Goal: Information Seeking & Learning: Learn about a topic

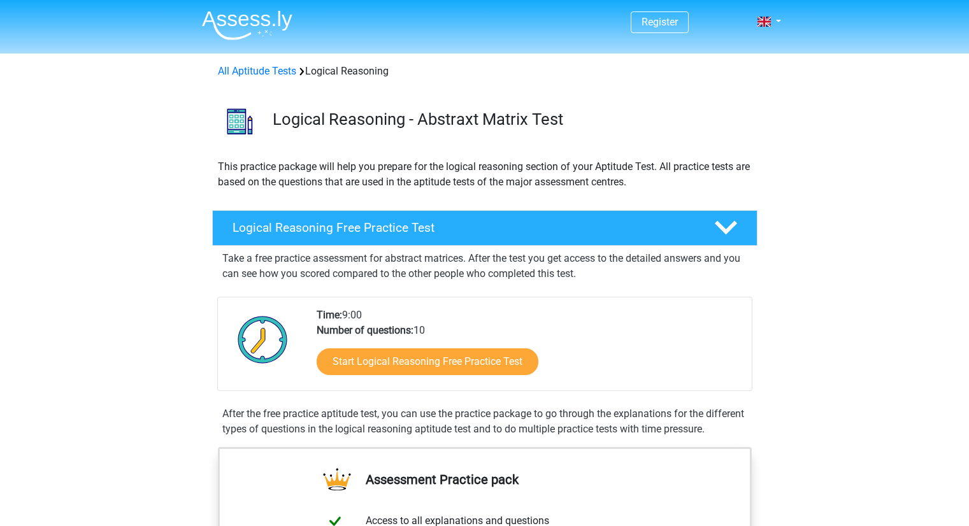
scroll to position [94, 0]
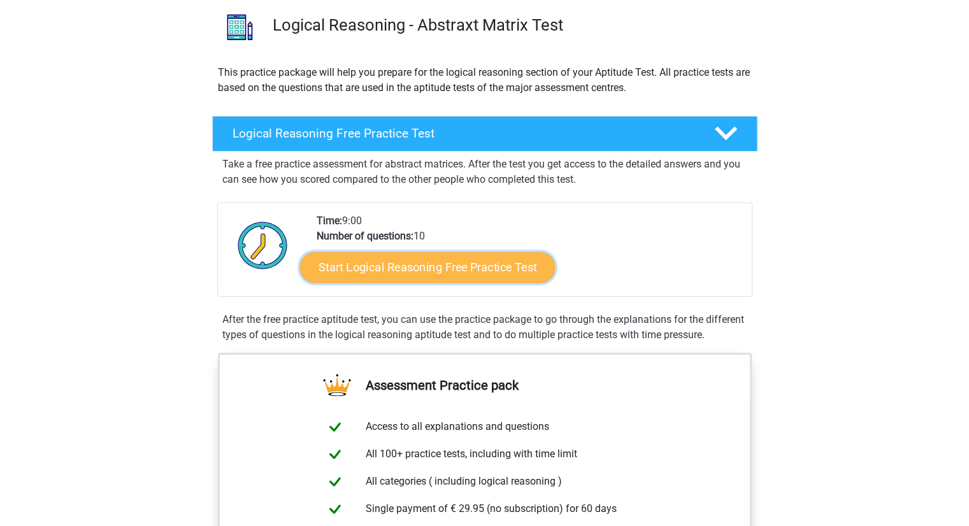
click at [389, 263] on link "Start Logical Reasoning Free Practice Test" at bounding box center [427, 267] width 255 height 31
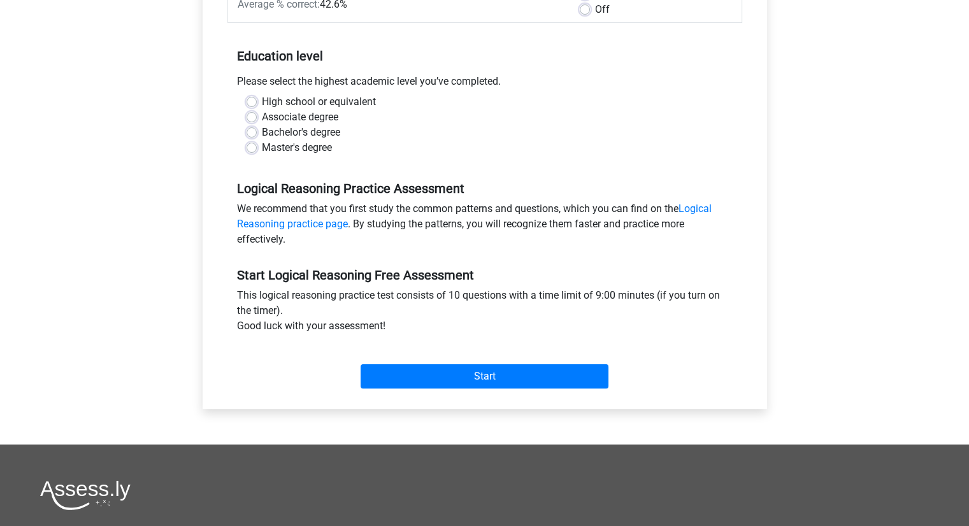
scroll to position [229, 0]
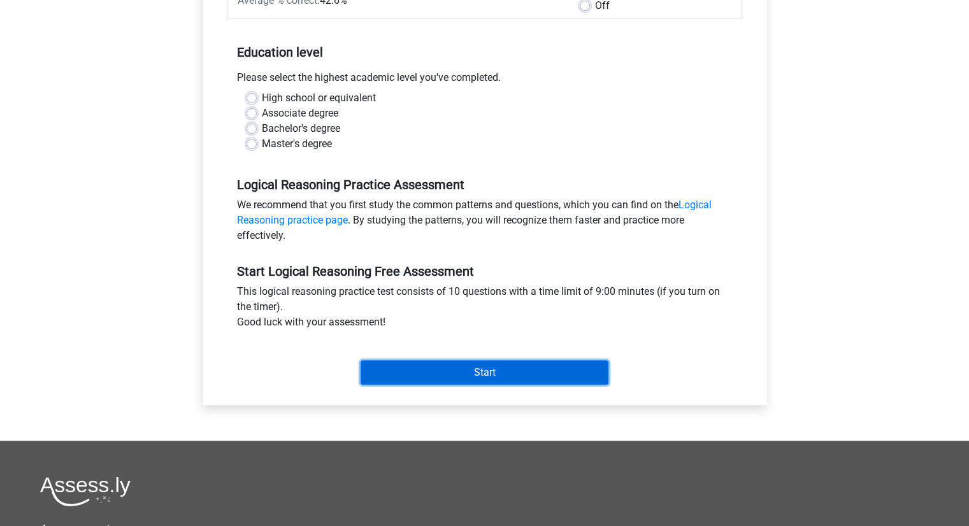
click at [469, 373] on input "Start" at bounding box center [485, 373] width 248 height 24
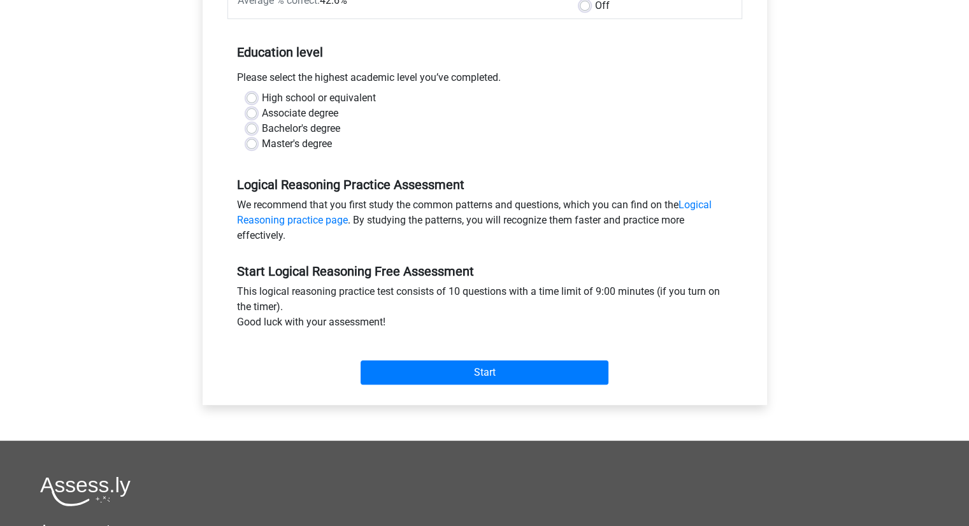
click at [262, 145] on label "Master's degree" at bounding box center [297, 143] width 70 height 15
click at [253, 145] on input "Master's degree" at bounding box center [252, 142] width 10 height 13
radio input "true"
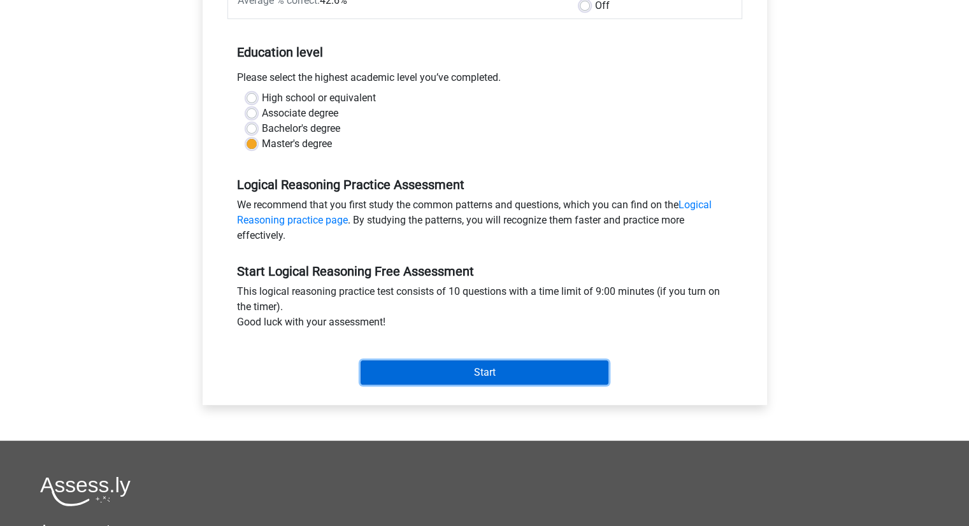
click at [461, 372] on input "Start" at bounding box center [485, 373] width 248 height 24
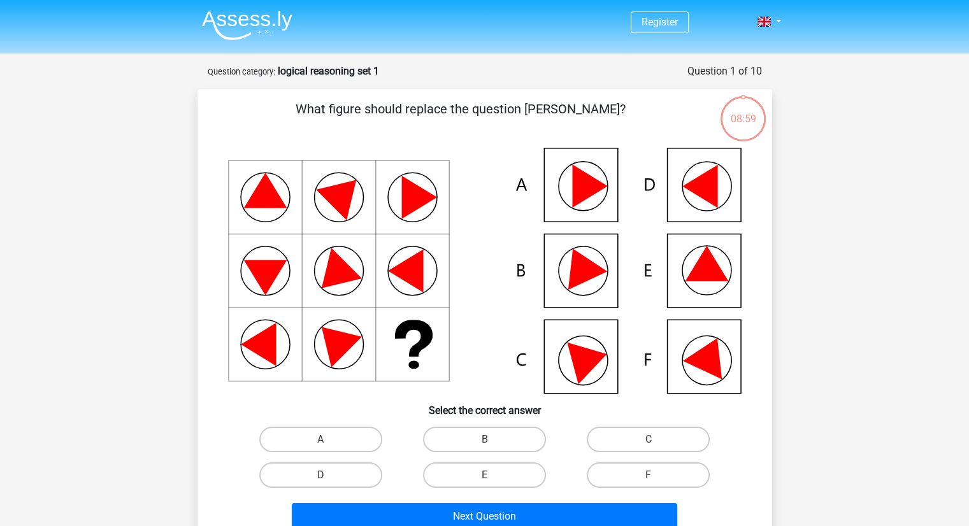
click at [86, 220] on div "Register Nederlands English" at bounding box center [484, 456] width 969 height 913
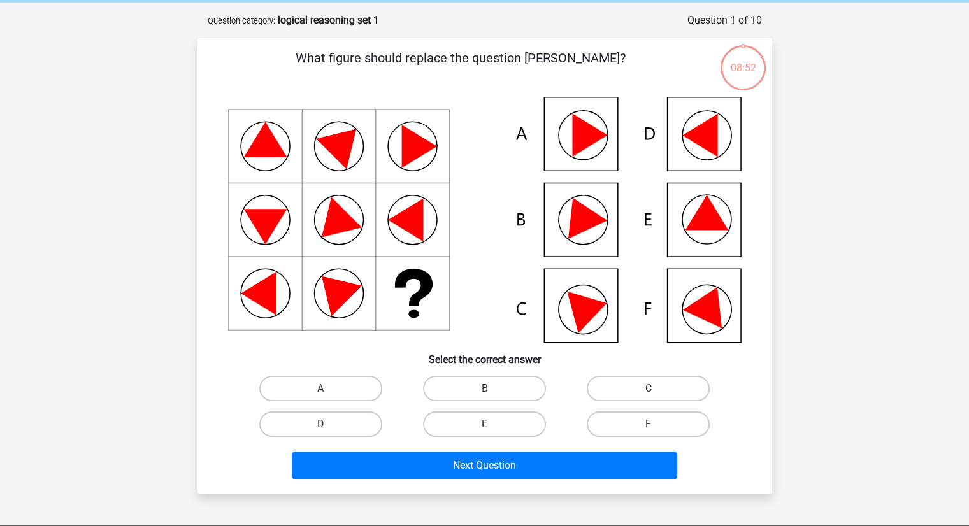
scroll to position [76, 0]
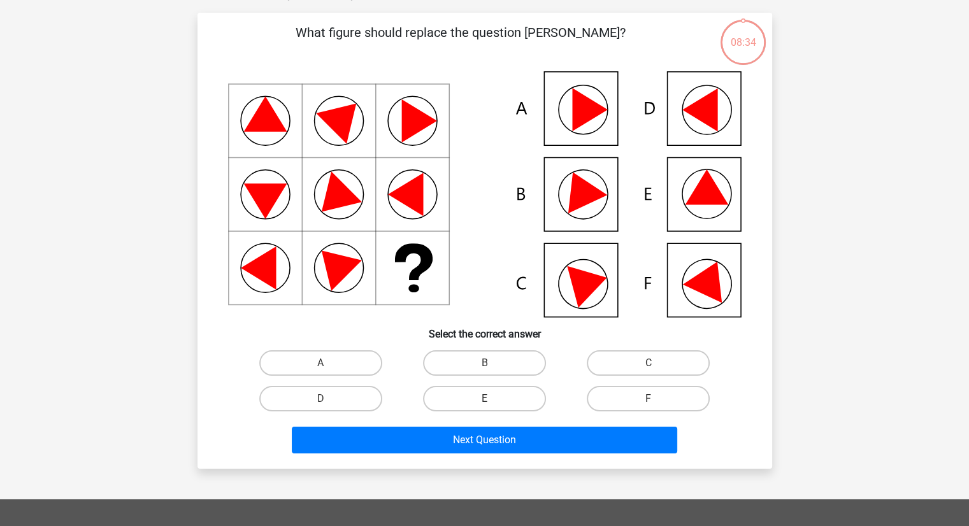
click at [686, 284] on icon at bounding box center [709, 278] width 54 height 50
click at [630, 400] on label "F" at bounding box center [648, 398] width 123 height 25
click at [649, 400] on input "F" at bounding box center [653, 403] width 8 height 8
radio input "true"
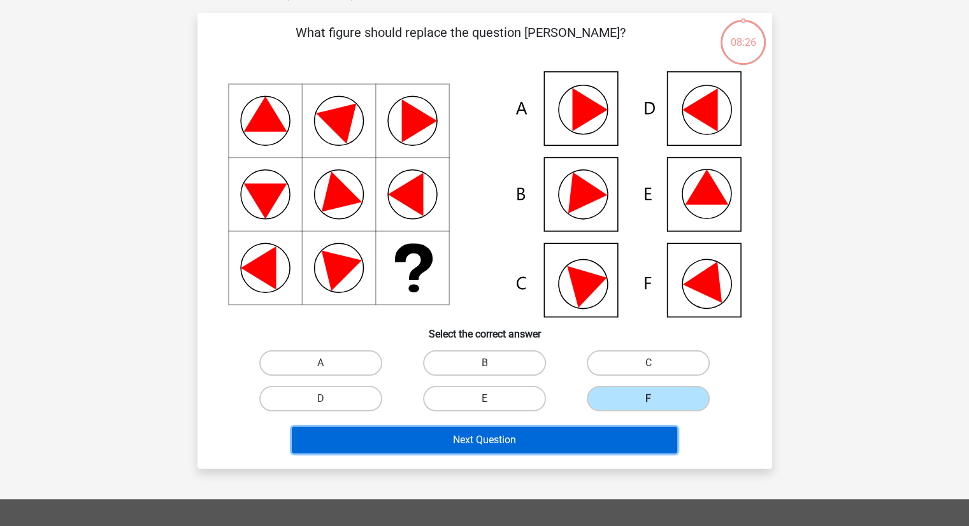
click at [480, 437] on button "Next Question" at bounding box center [485, 440] width 386 height 27
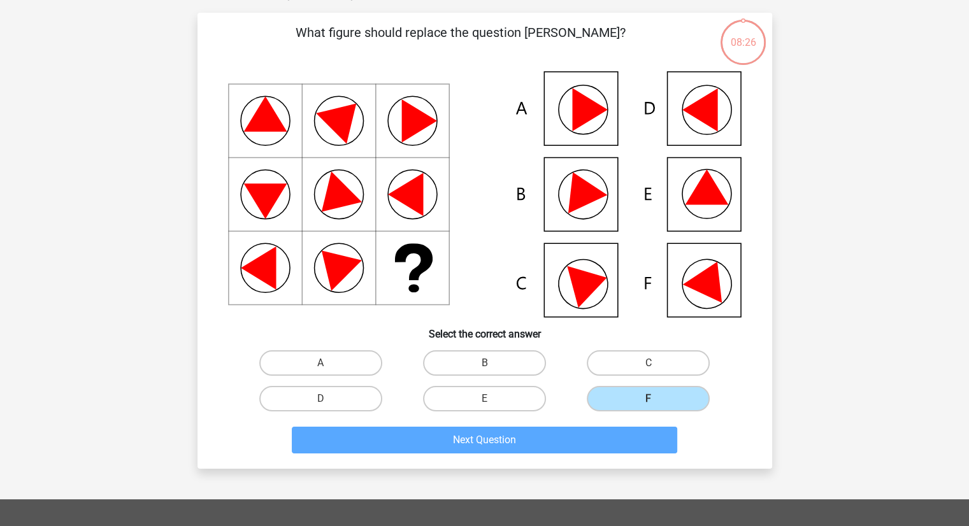
scroll to position [64, 0]
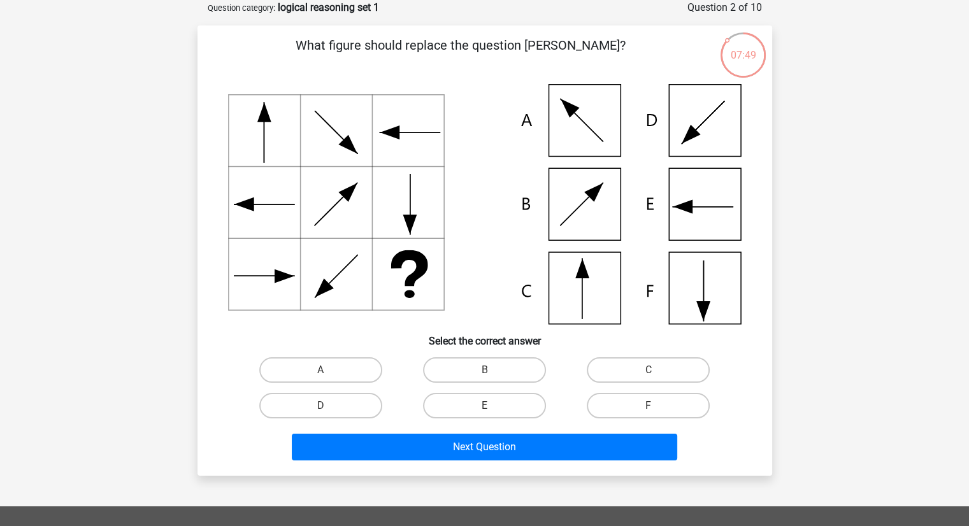
click at [584, 304] on icon at bounding box center [485, 204] width 514 height 240
click at [635, 363] on label "C" at bounding box center [648, 369] width 123 height 25
click at [649, 370] on input "C" at bounding box center [653, 374] width 8 height 8
radio input "true"
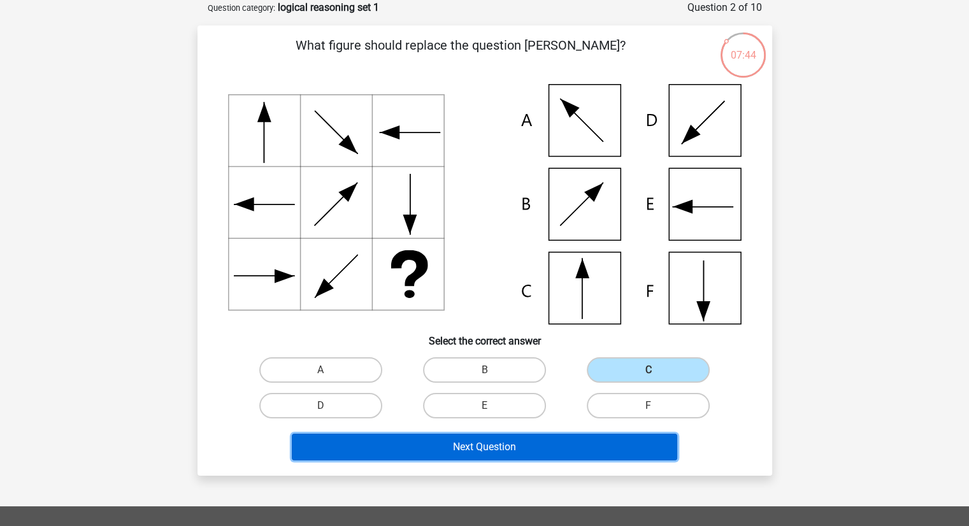
click at [481, 448] on button "Next Question" at bounding box center [485, 447] width 386 height 27
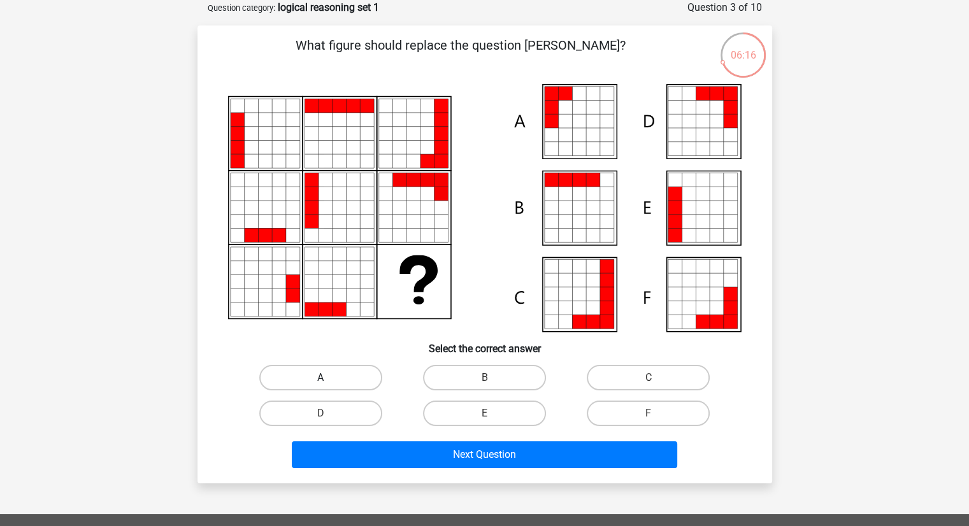
click at [331, 375] on label "A" at bounding box center [320, 377] width 123 height 25
click at [329, 378] on input "A" at bounding box center [325, 382] width 8 height 8
radio input "true"
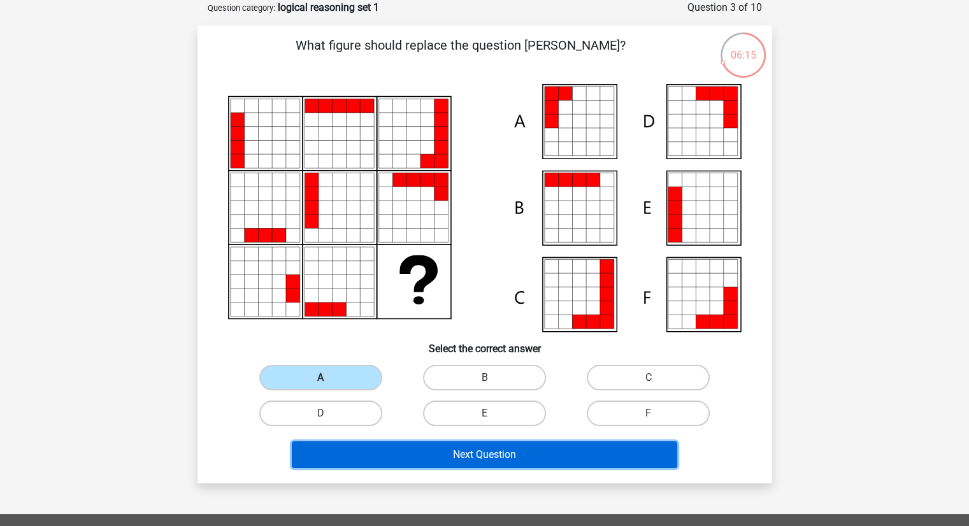
click at [503, 457] on button "Next Question" at bounding box center [485, 455] width 386 height 27
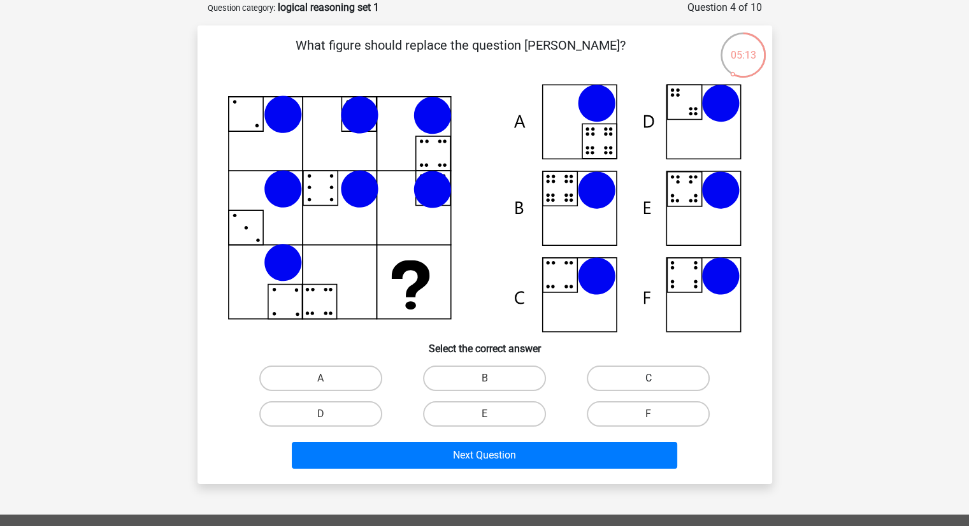
click at [669, 380] on label "C" at bounding box center [648, 378] width 123 height 25
click at [657, 380] on input "C" at bounding box center [653, 383] width 8 height 8
radio input "true"
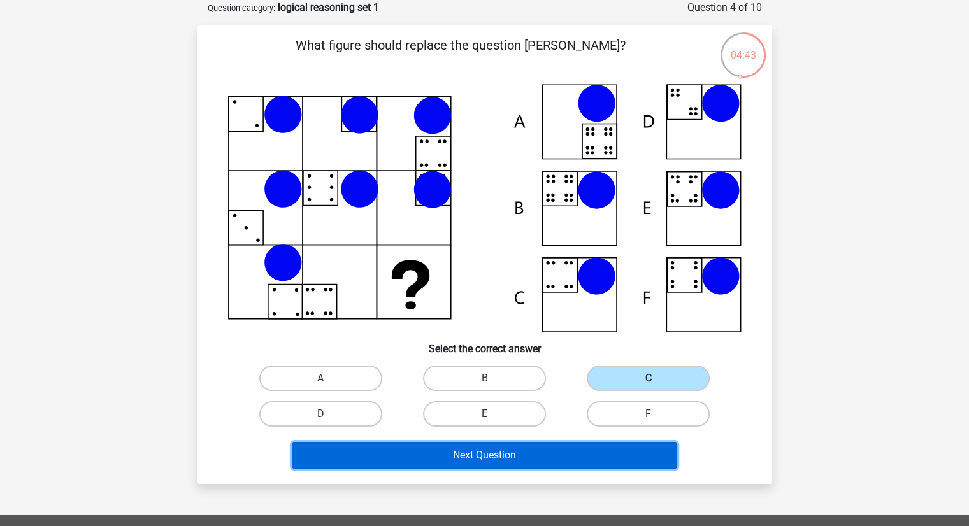
click at [494, 454] on button "Next Question" at bounding box center [485, 455] width 386 height 27
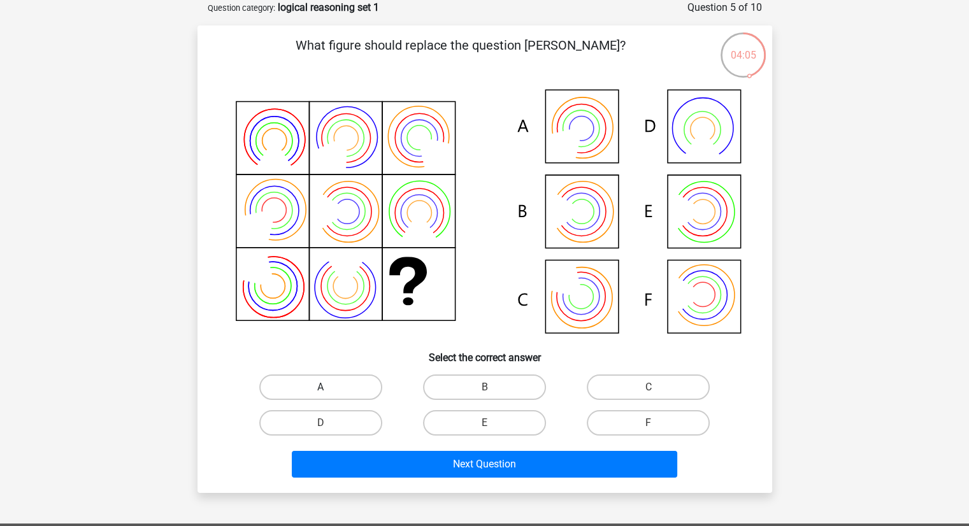
click at [343, 383] on label "A" at bounding box center [320, 387] width 123 height 25
click at [329, 387] on input "A" at bounding box center [325, 391] width 8 height 8
radio input "true"
click at [464, 387] on label "B" at bounding box center [484, 387] width 123 height 25
click at [484, 387] on input "B" at bounding box center [488, 391] width 8 height 8
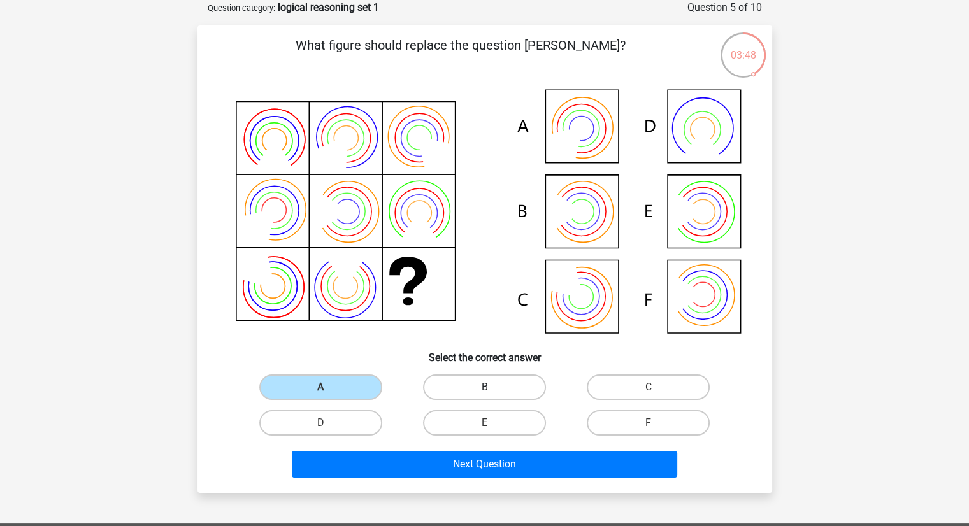
radio input "true"
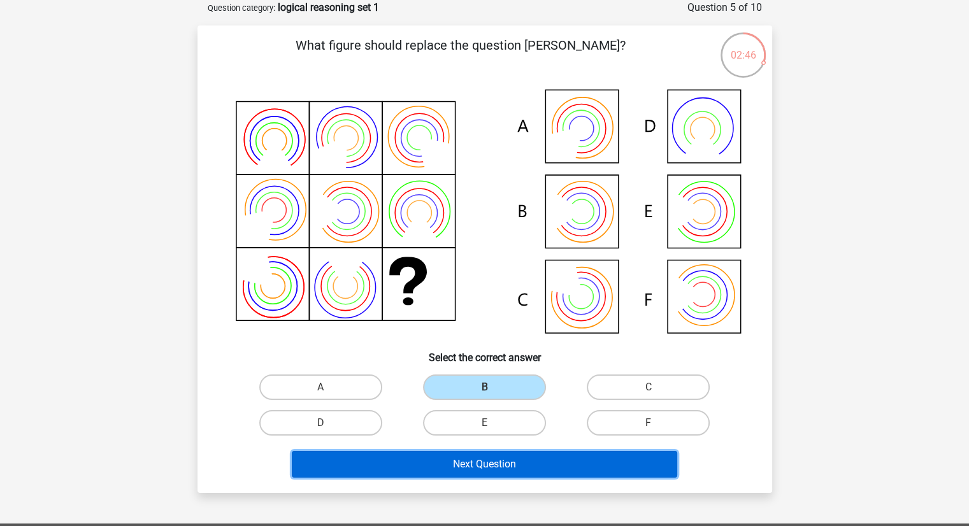
click at [474, 461] on button "Next Question" at bounding box center [485, 464] width 386 height 27
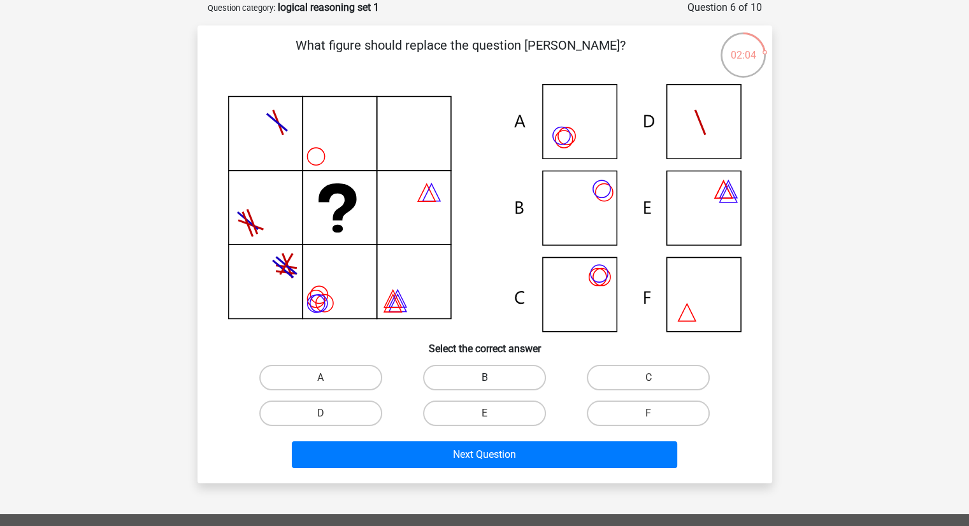
click at [472, 386] on label "B" at bounding box center [484, 377] width 123 height 25
click at [484, 386] on input "B" at bounding box center [488, 382] width 8 height 8
radio input "true"
click at [617, 368] on label "C" at bounding box center [648, 377] width 123 height 25
click at [649, 378] on input "C" at bounding box center [653, 382] width 8 height 8
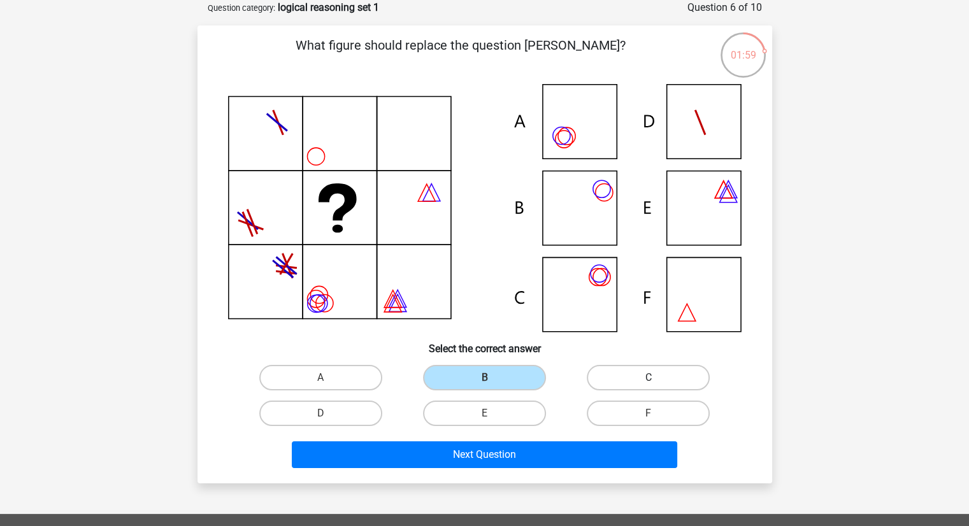
radio input "true"
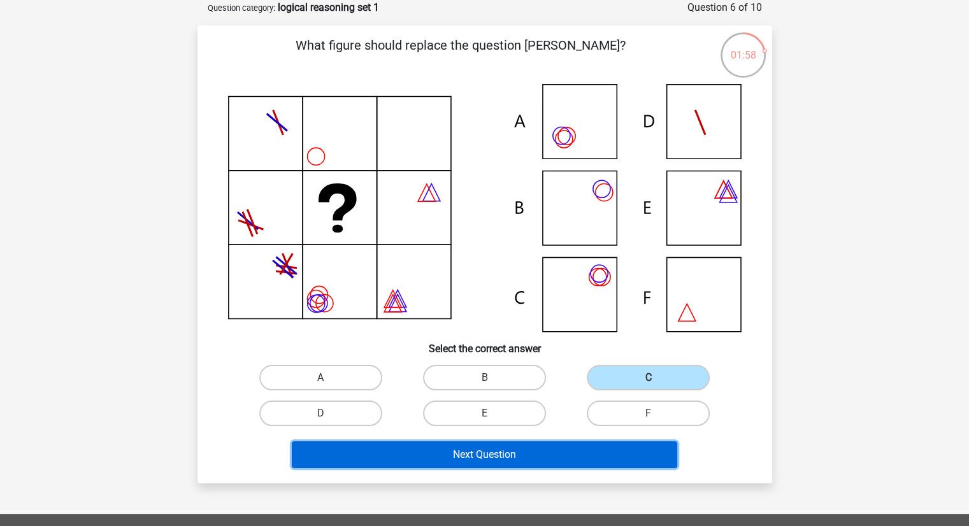
click at [506, 459] on button "Next Question" at bounding box center [485, 455] width 386 height 27
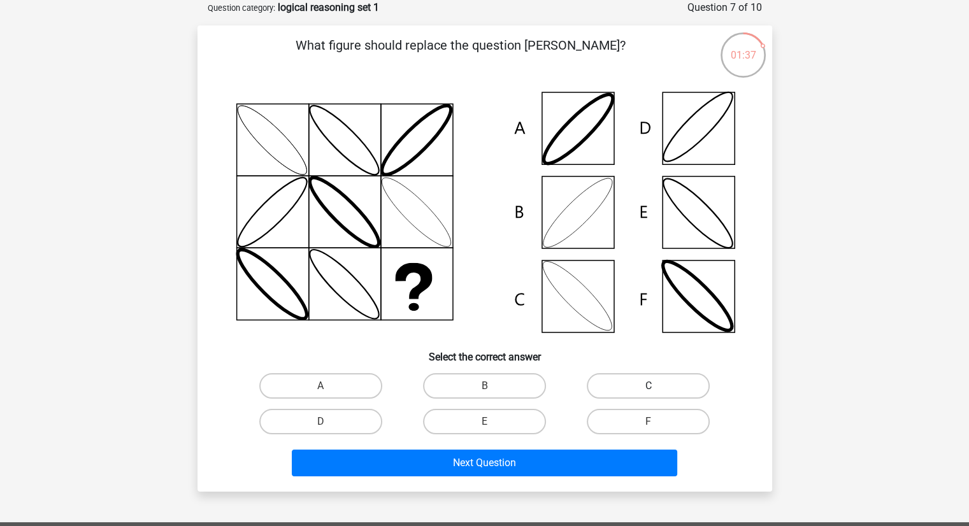
click at [617, 383] on label "C" at bounding box center [648, 385] width 123 height 25
click at [649, 386] on input "C" at bounding box center [653, 390] width 8 height 8
radio input "true"
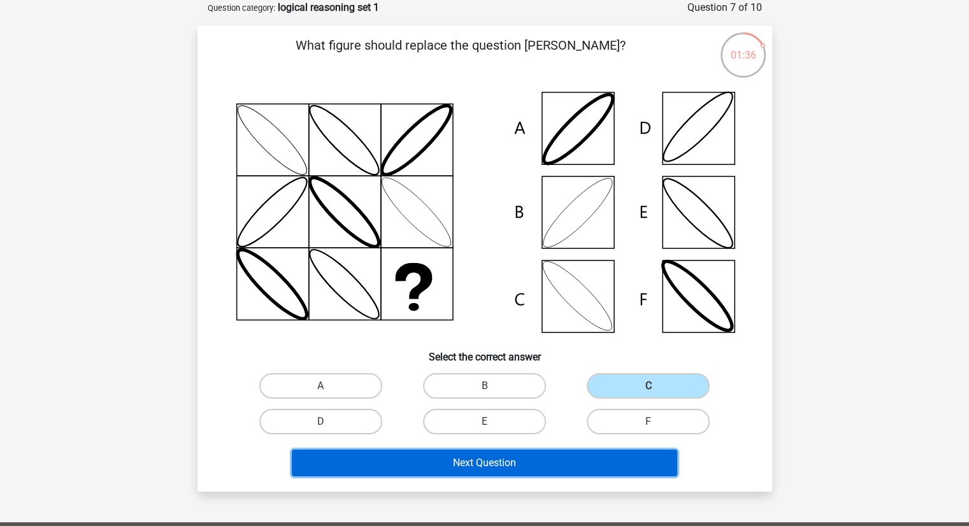
click at [539, 460] on button "Next Question" at bounding box center [485, 463] width 386 height 27
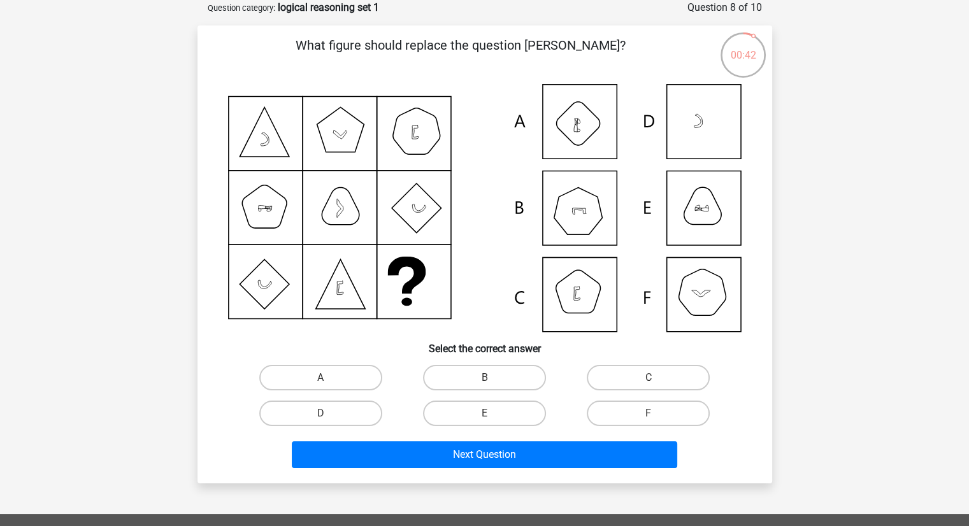
click at [579, 286] on icon at bounding box center [485, 208] width 514 height 248
click at [645, 370] on label "C" at bounding box center [648, 377] width 123 height 25
click at [649, 378] on input "C" at bounding box center [653, 382] width 8 height 8
radio input "true"
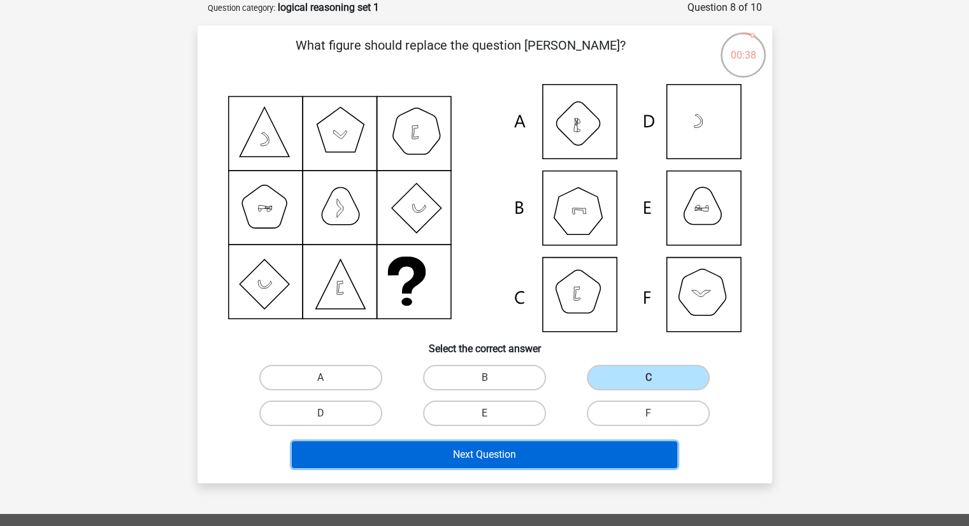
click at [496, 459] on button "Next Question" at bounding box center [485, 455] width 386 height 27
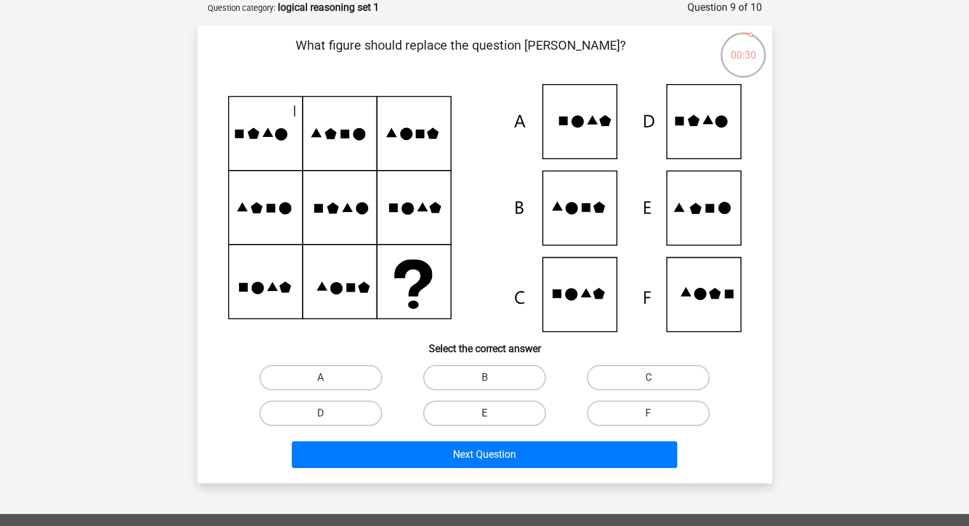
click at [477, 415] on label "E" at bounding box center [484, 413] width 123 height 25
click at [484, 415] on input "E" at bounding box center [488, 418] width 8 height 8
radio input "true"
click at [609, 383] on label "C" at bounding box center [648, 377] width 123 height 25
click at [649, 383] on input "C" at bounding box center [653, 382] width 8 height 8
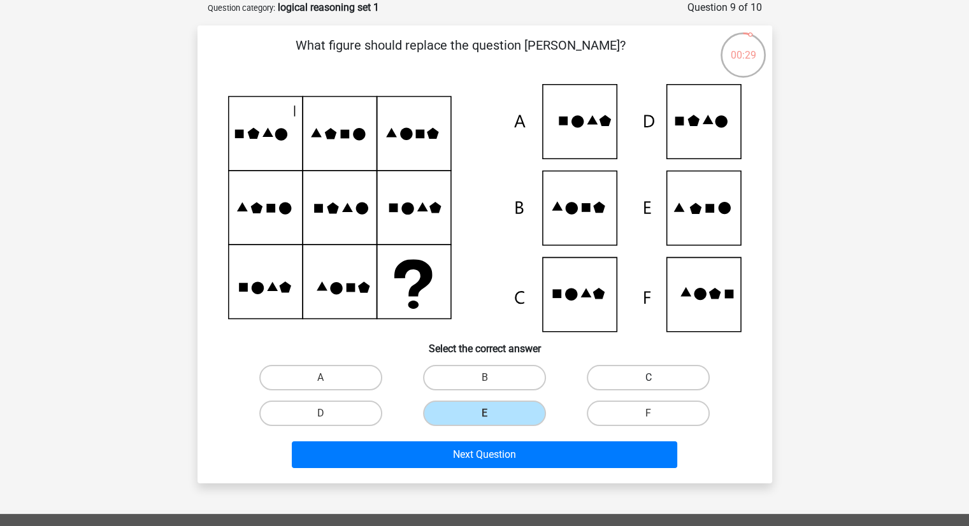
radio input "true"
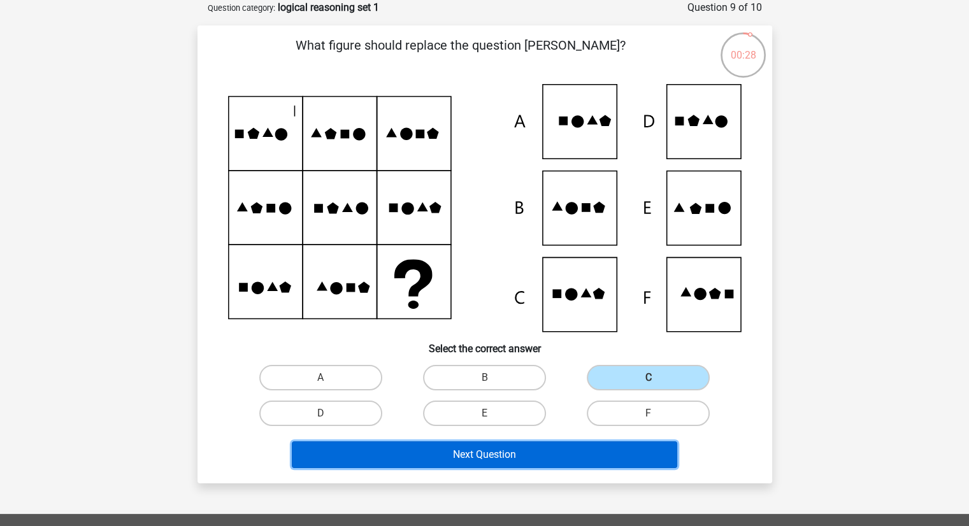
click at [519, 455] on button "Next Question" at bounding box center [485, 455] width 386 height 27
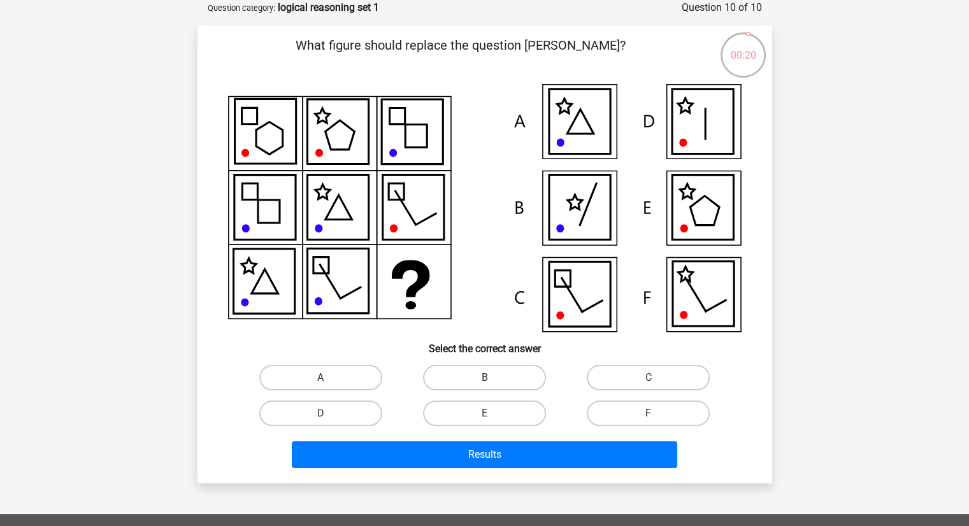
click at [610, 414] on label "F" at bounding box center [648, 413] width 123 height 25
click at [649, 414] on input "F" at bounding box center [653, 418] width 8 height 8
radio input "true"
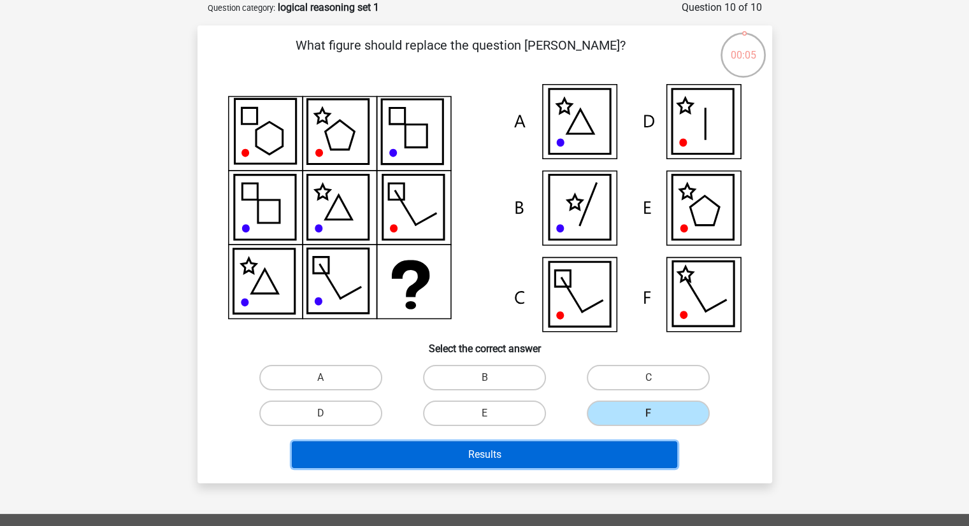
click at [497, 447] on button "Results" at bounding box center [485, 455] width 386 height 27
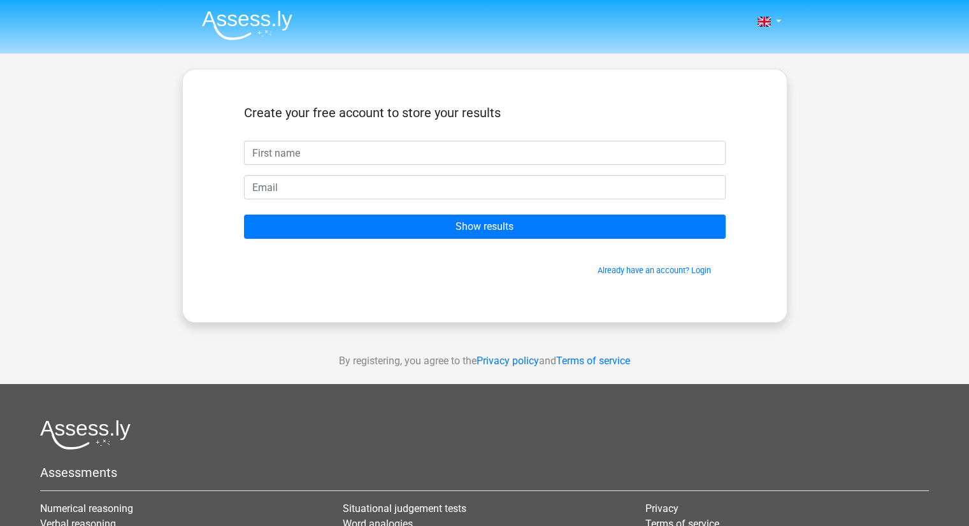
click at [273, 148] on input "text" at bounding box center [485, 153] width 482 height 24
type input "m"
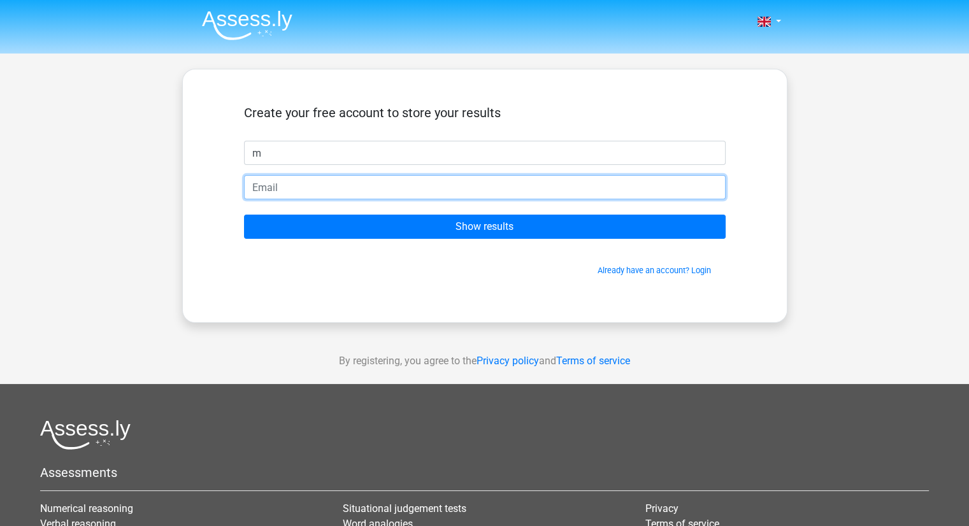
click at [273, 189] on input "email" at bounding box center [485, 187] width 482 height 24
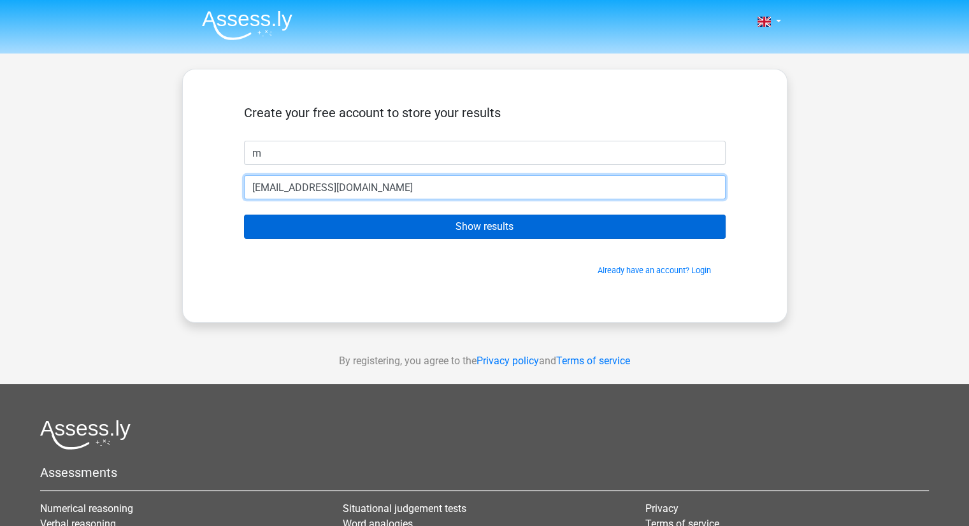
type input "[EMAIL_ADDRESS][DOMAIN_NAME]"
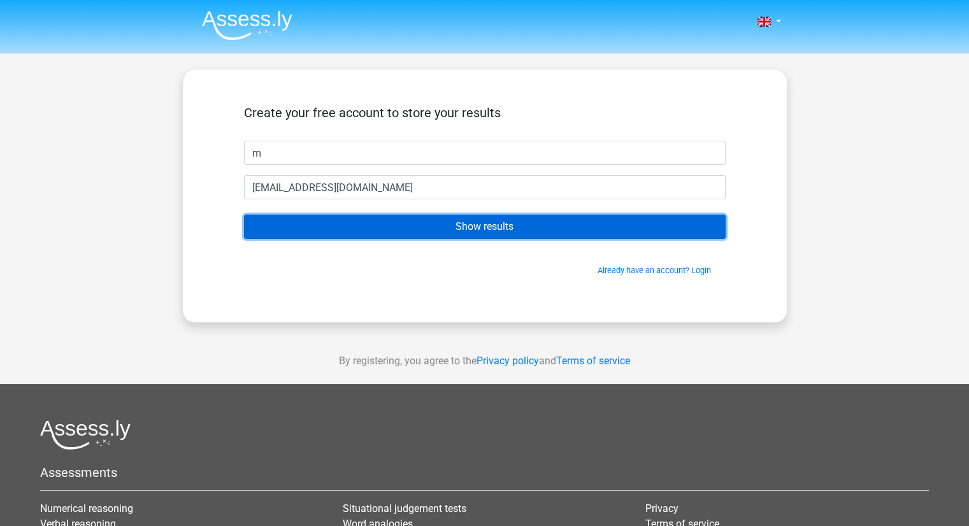
click at [445, 225] on input "Show results" at bounding box center [485, 227] width 482 height 24
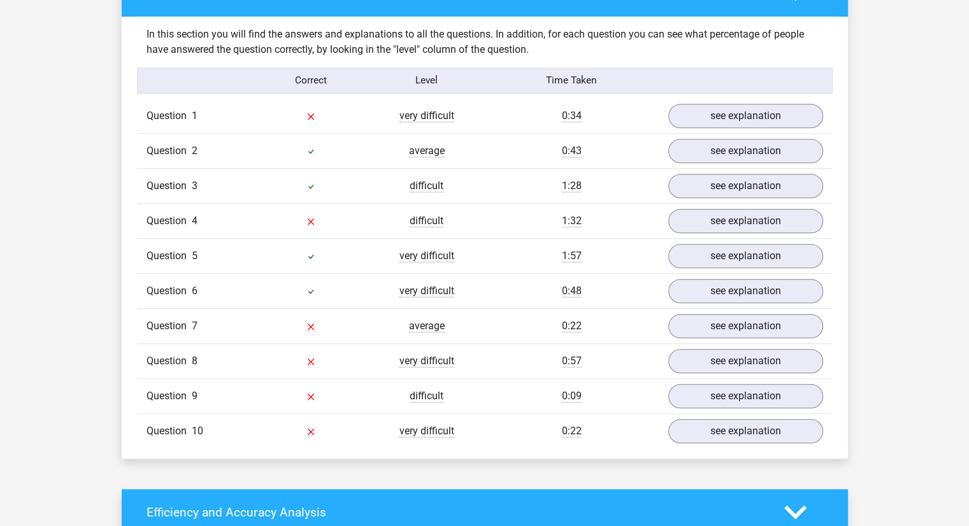
scroll to position [968, 0]
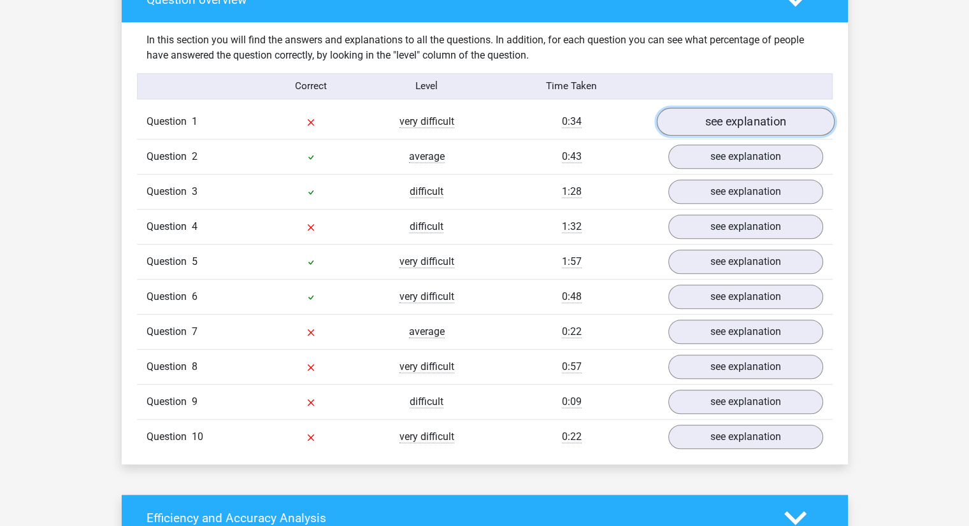
click at [716, 115] on link "see explanation" at bounding box center [745, 122] width 178 height 28
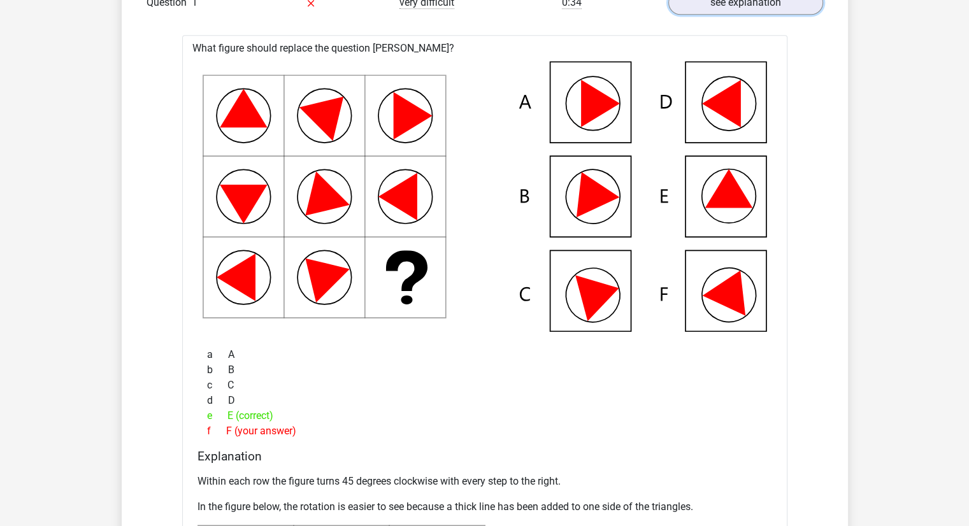
scroll to position [1025, 0]
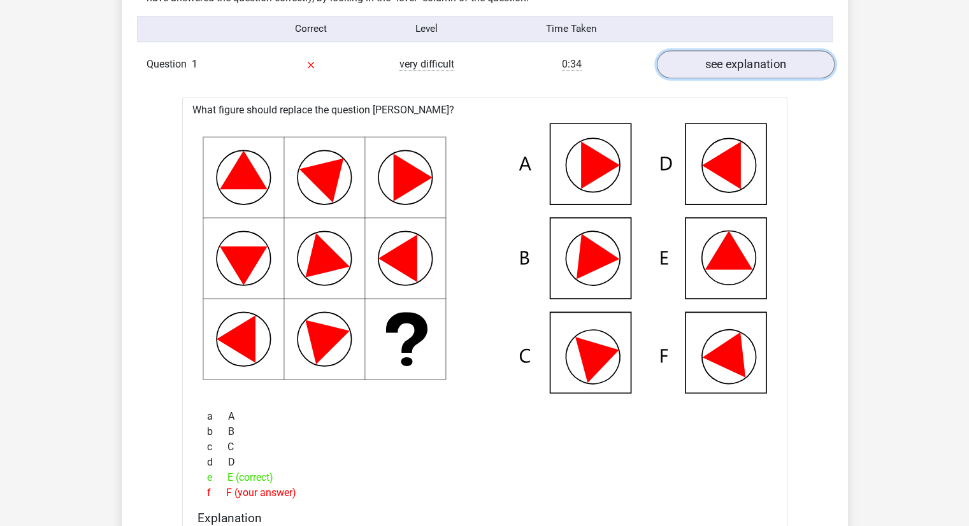
click at [748, 72] on link "see explanation" at bounding box center [745, 64] width 178 height 28
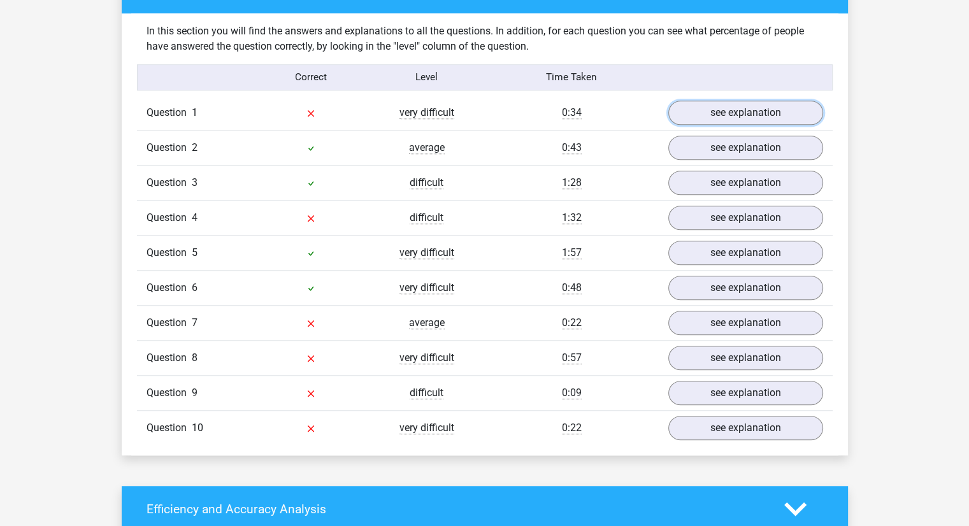
scroll to position [985, 0]
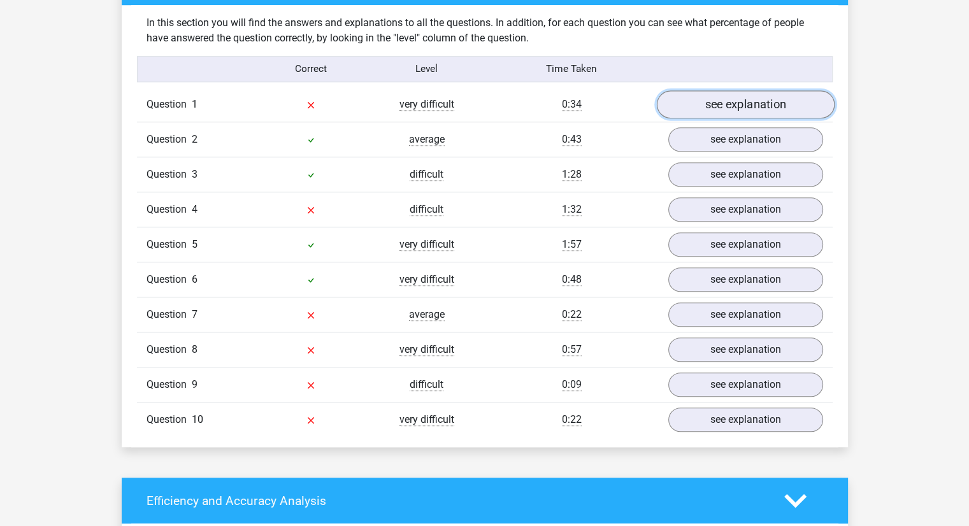
click at [723, 101] on link "see explanation" at bounding box center [745, 104] width 178 height 28
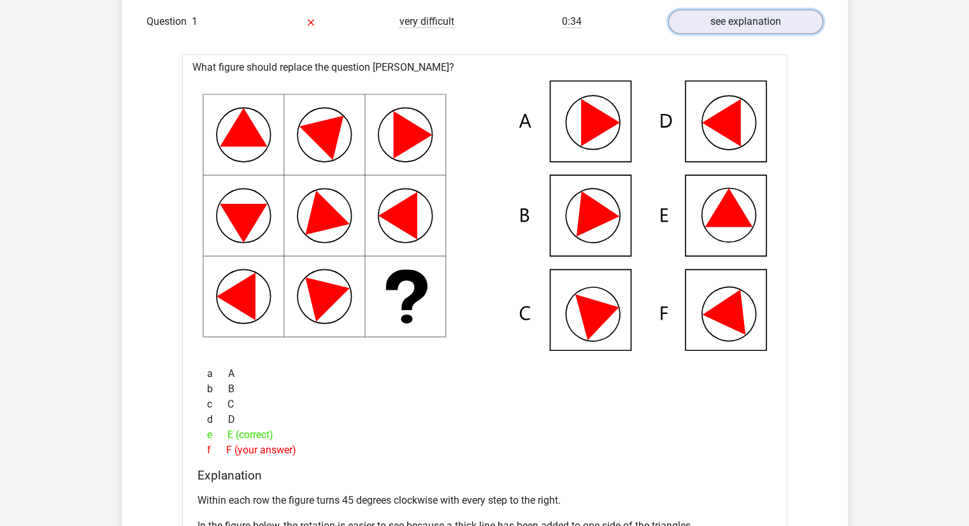
scroll to position [1061, 0]
